Goal: Transaction & Acquisition: Purchase product/service

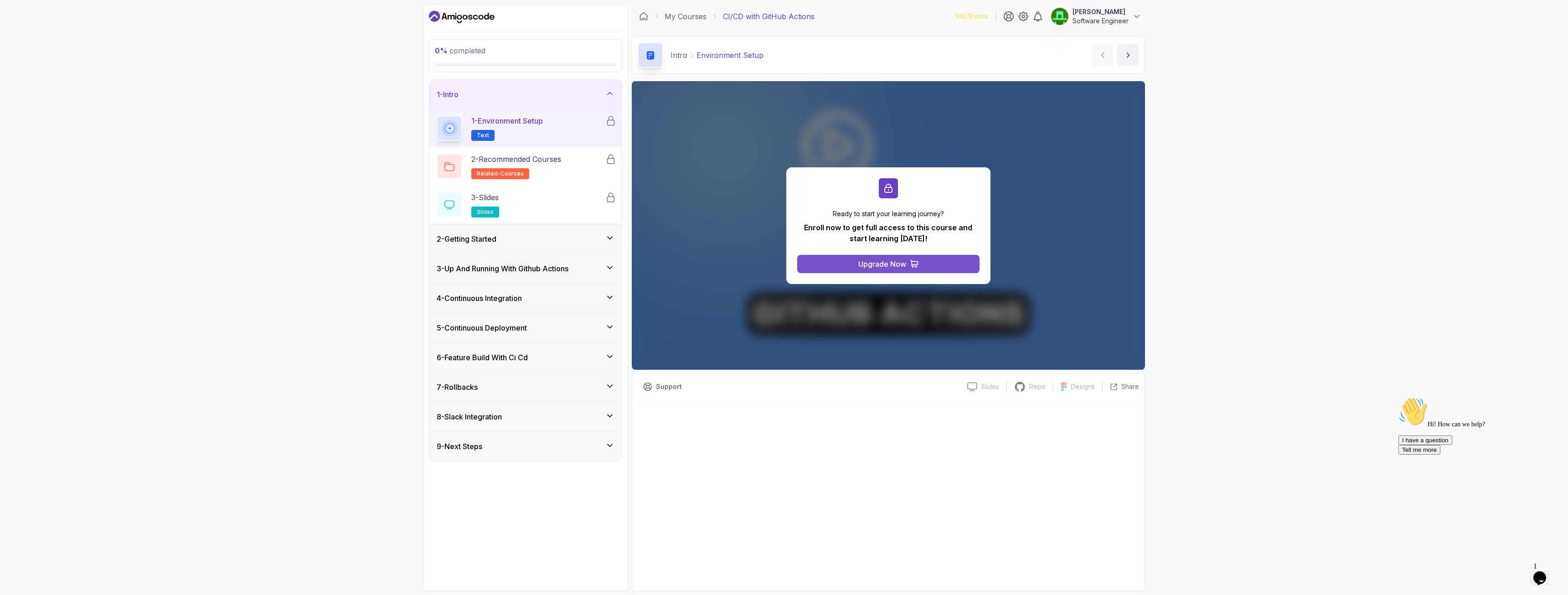
click at [868, 266] on div "Upgrade Now" at bounding box center [882, 264] width 48 height 11
click at [1132, 12] on icon at bounding box center [1136, 16] width 9 height 9
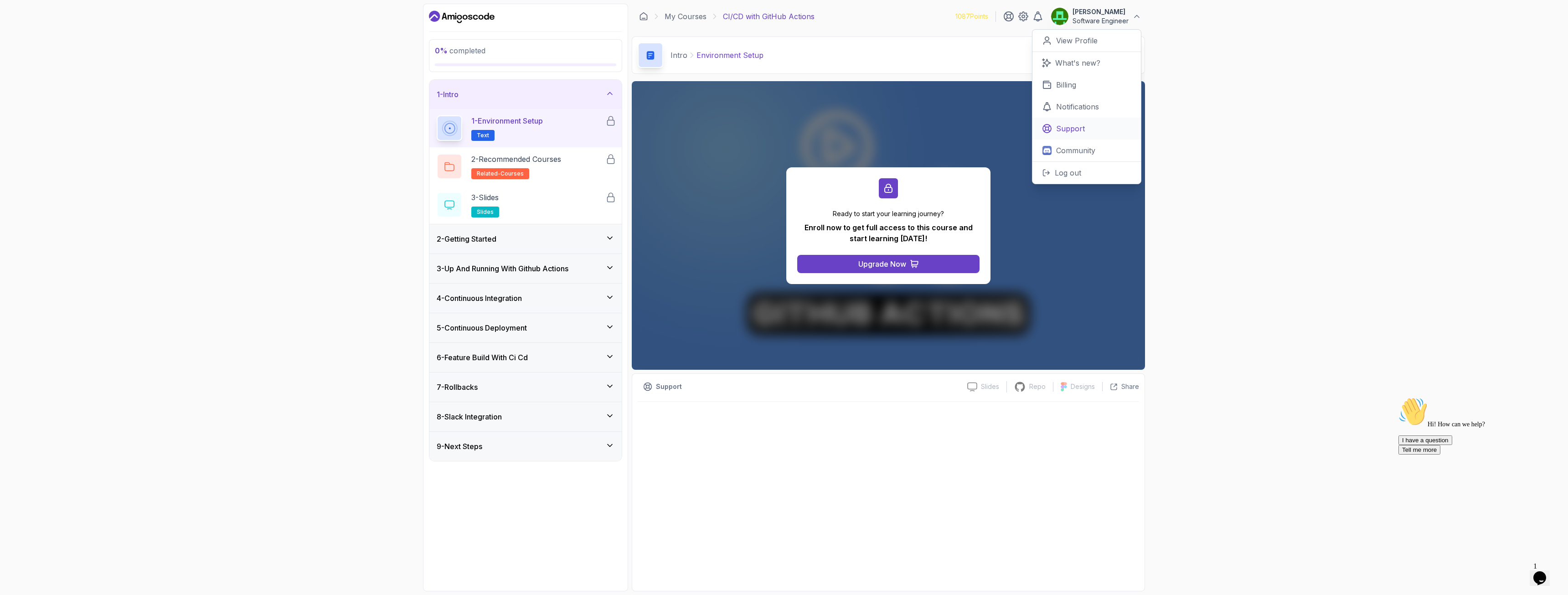
drag, startPoint x: 1066, startPoint y: 84, endPoint x: 1105, endPoint y: 136, distance: 65.0
click at [1066, 84] on p "Billing" at bounding box center [1066, 85] width 20 height 11
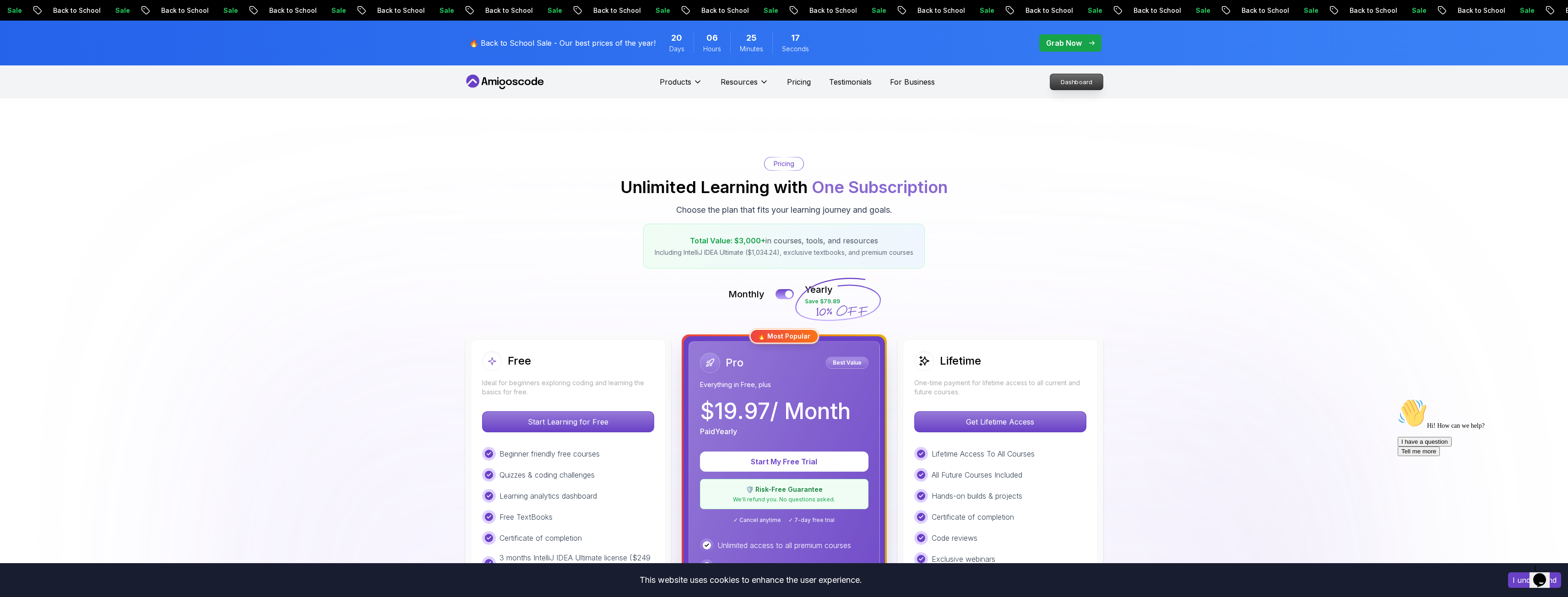
click at [1068, 81] on p "Dashboard" at bounding box center [1077, 81] width 53 height 15
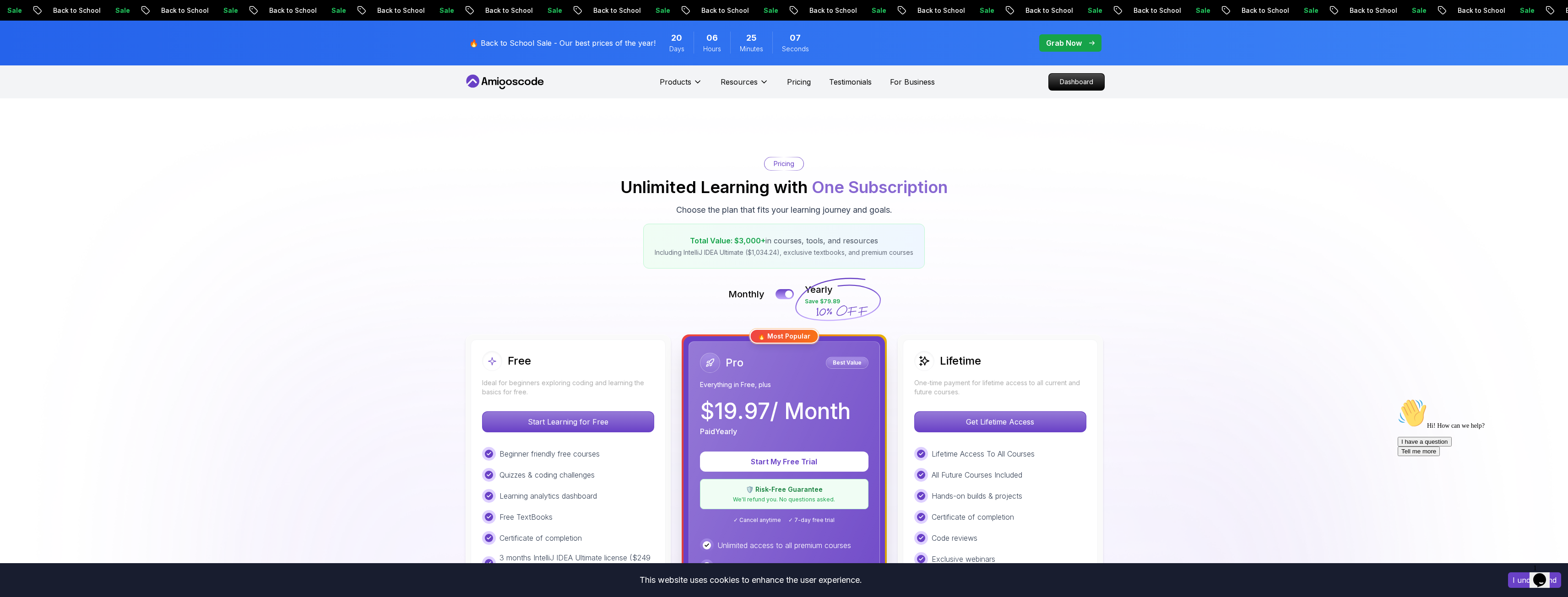
click at [1064, 37] on span "pre-order" at bounding box center [1070, 43] width 62 height 17
click at [585, 43] on p "🔥 Back to School Sale - Our best prices of the year!" at bounding box center [562, 43] width 186 height 11
click at [1062, 46] on p "Grab Now" at bounding box center [1064, 43] width 35 height 11
